Goal: Find specific page/section: Find specific page/section

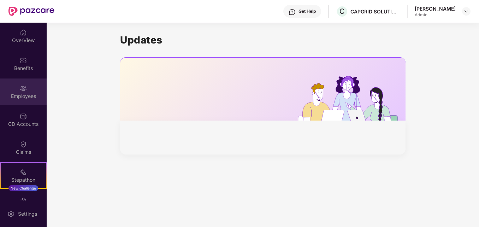
click at [24, 97] on div "Employees" at bounding box center [23, 96] width 47 height 7
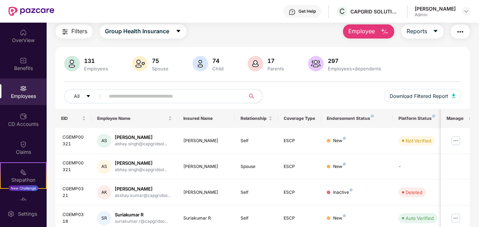
scroll to position [35, 0]
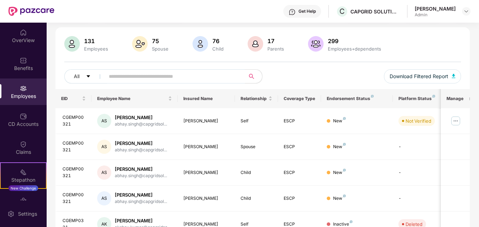
scroll to position [53, 0]
